Goal: Task Accomplishment & Management: Complete application form

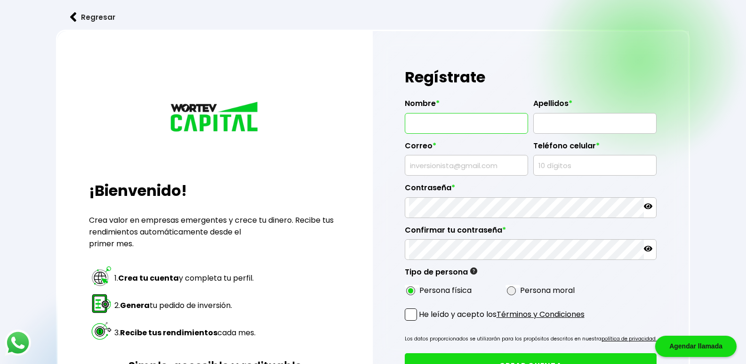
click at [420, 122] on input "text" at bounding box center [466, 123] width 115 height 20
type input "[PERSON_NAME]"
click at [547, 118] on input "text" at bounding box center [595, 123] width 115 height 20
click at [578, 125] on input "[PERSON_NAME]" at bounding box center [595, 123] width 115 height 20
type input "[PERSON_NAME]"
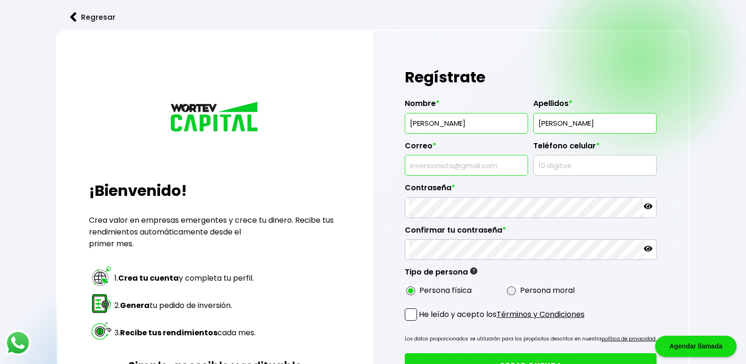
click at [412, 165] on input "text" at bounding box center [466, 165] width 115 height 20
type input "[EMAIL_ADDRESS][DOMAIN_NAME]"
click at [543, 166] on input "text" at bounding box center [595, 165] width 115 height 20
type input "6521044585"
